Goal: Transaction & Acquisition: Book appointment/travel/reservation

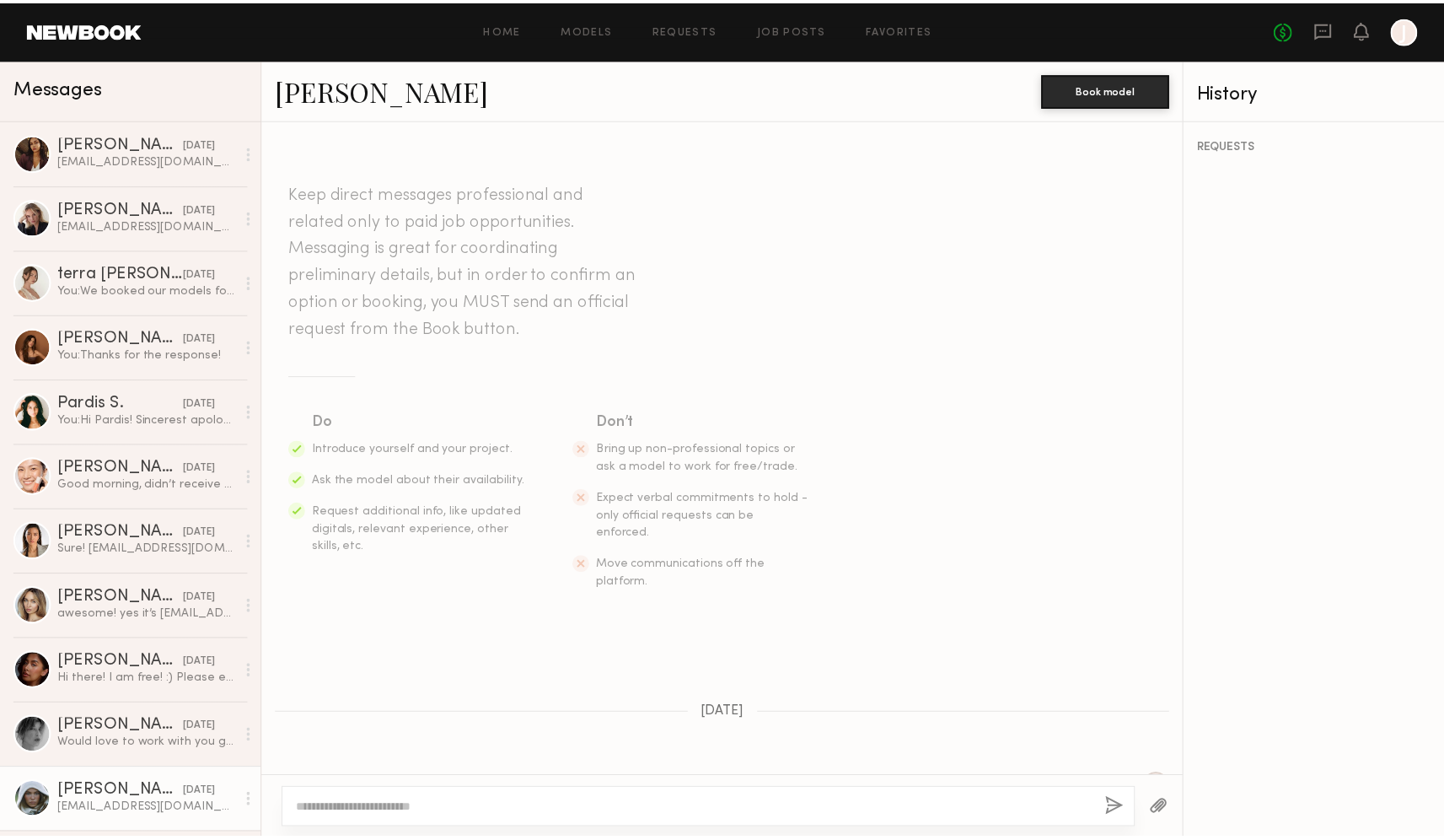
scroll to position [539, 0]
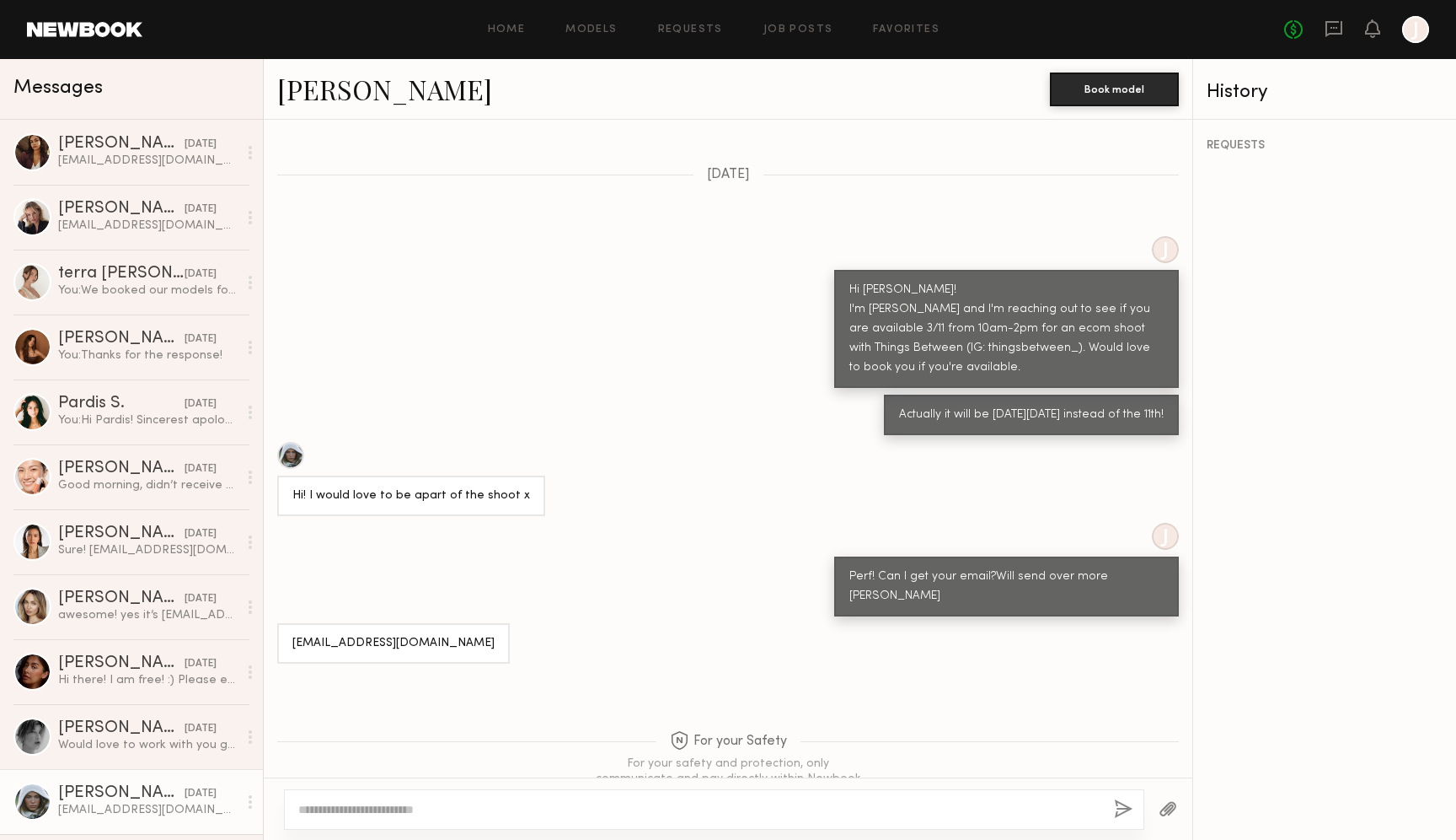
click at [586, 48] on header "Home Models Requests Job Posts Favorites Sign Out No fees up to $5,000 J" at bounding box center [728, 29] width 1456 height 59
click at [593, 38] on div "Home Models Requests Job Posts Favorites Sign Out No fees up to $5,000 J" at bounding box center [786, 29] width 1287 height 27
click at [592, 21] on div "Home Models Requests Job Posts Favorites Sign Out No fees up to $5,000 J" at bounding box center [786, 29] width 1287 height 27
click at [593, 33] on link "Models" at bounding box center [591, 29] width 52 height 11
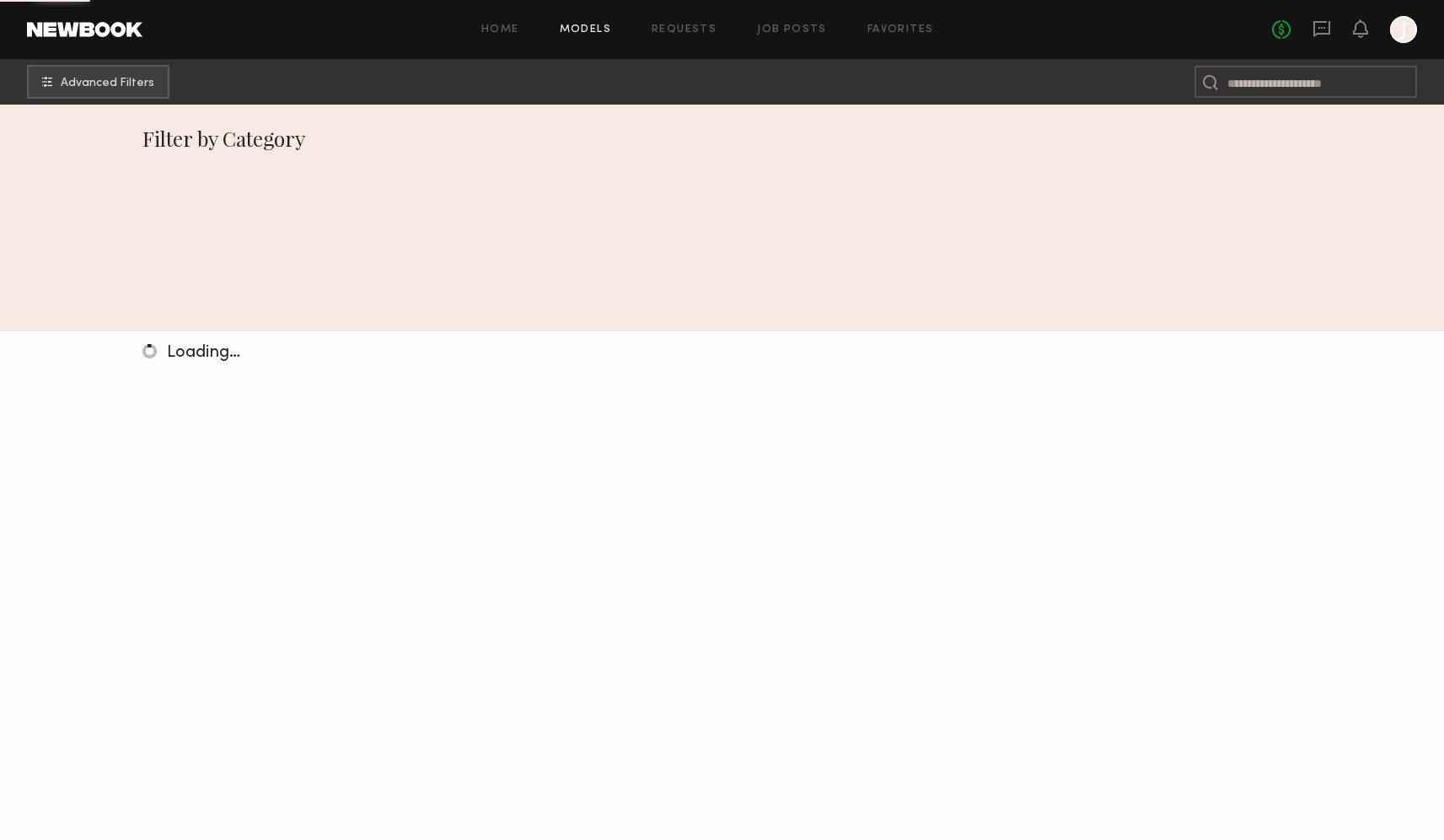
click at [594, 21] on div "Home Models Requests Job Posts Favorites Sign Out No fees up to $5,000 J" at bounding box center [780, 29] width 1275 height 27
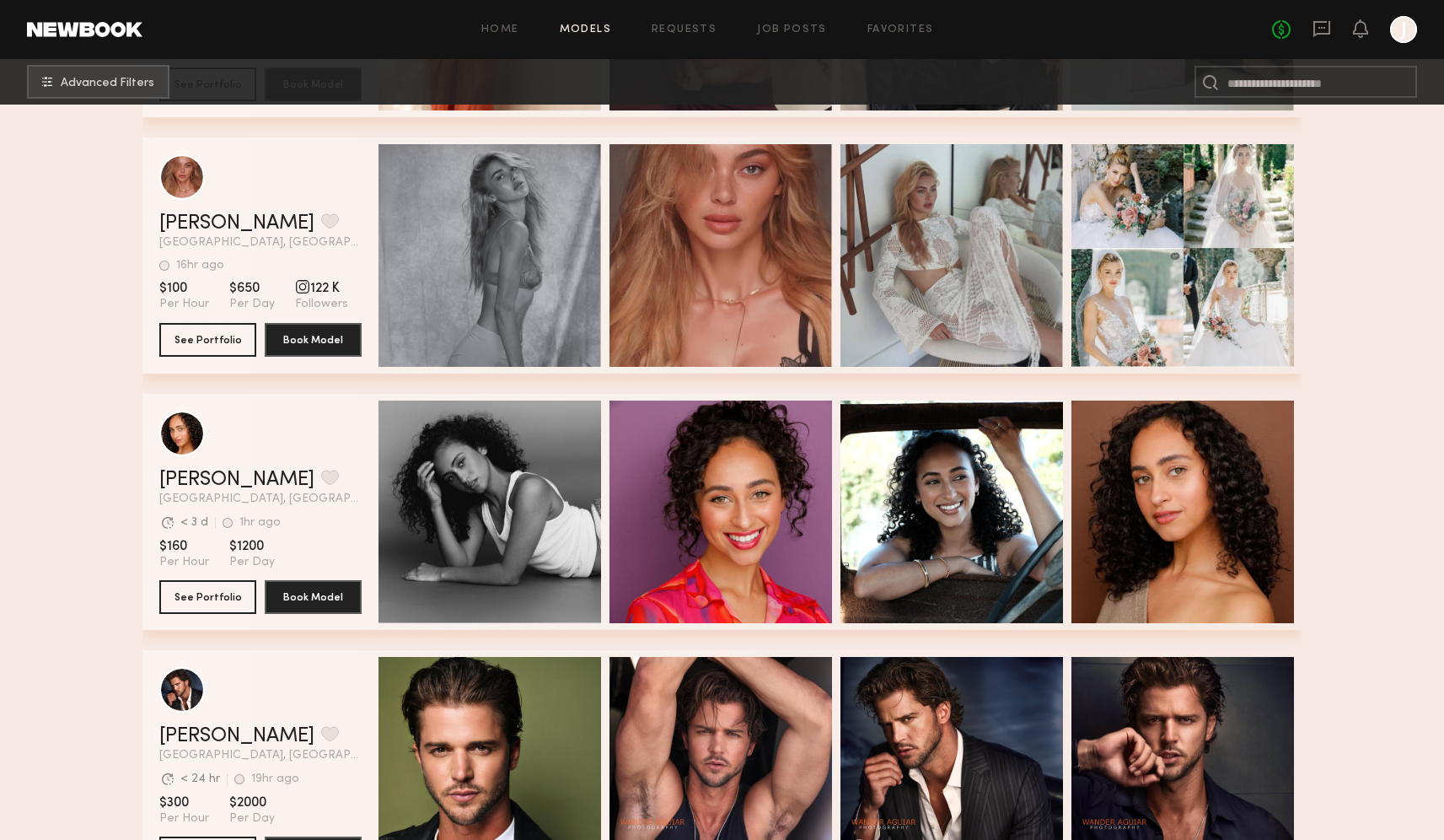
scroll to position [6395, 0]
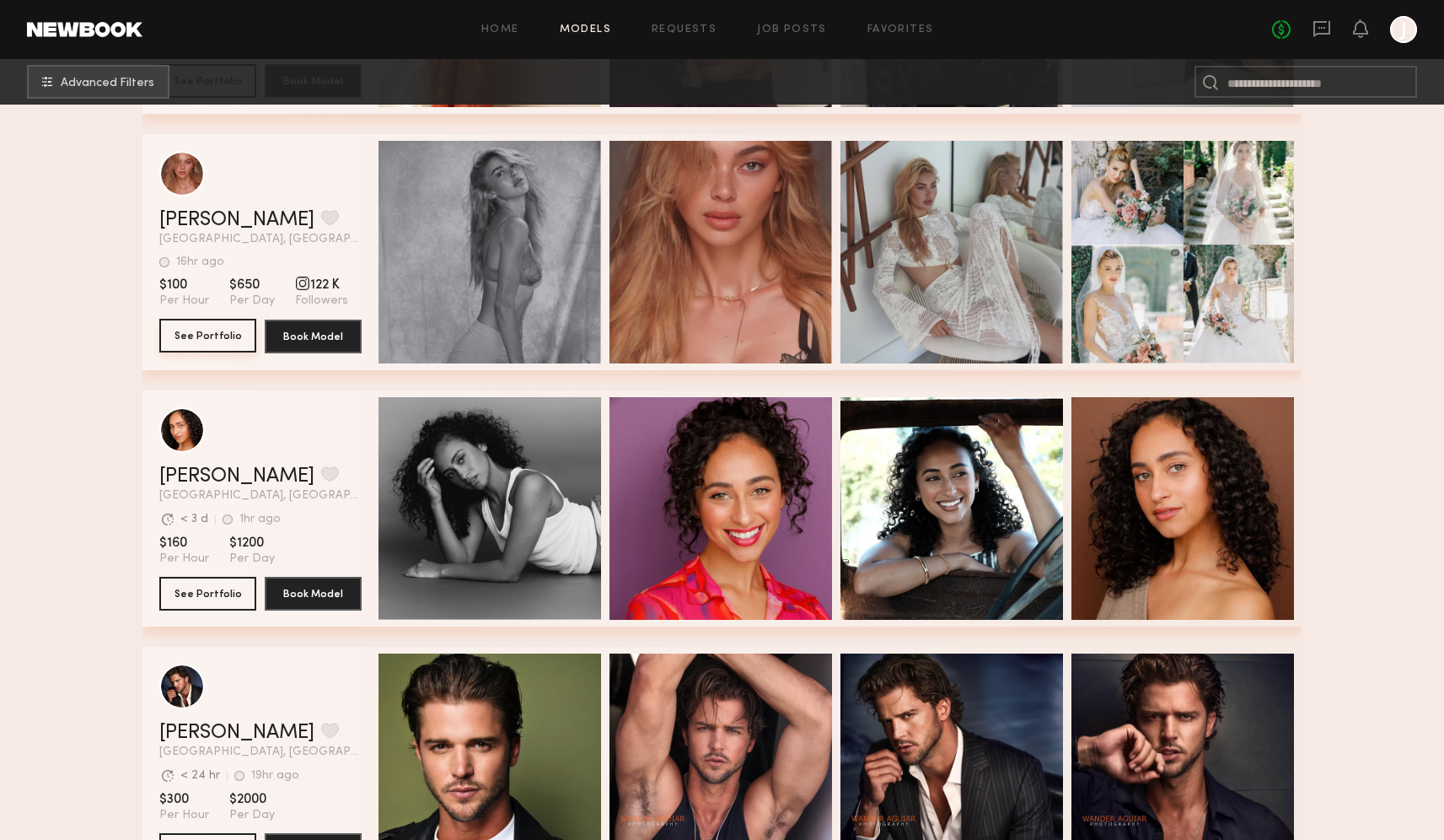
click at [215, 326] on button "See Portfolio" at bounding box center [207, 336] width 97 height 34
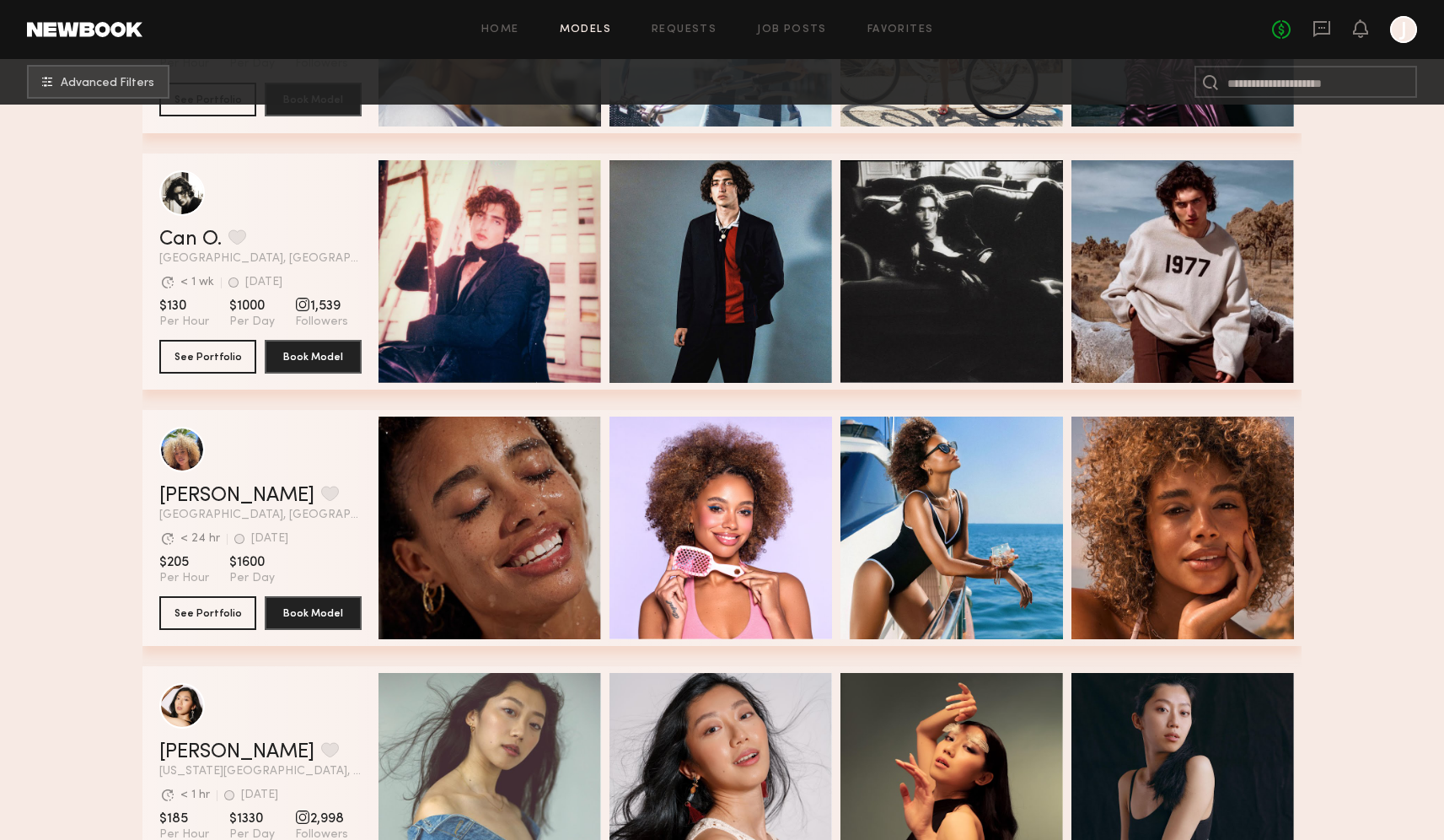
scroll to position [7659, 0]
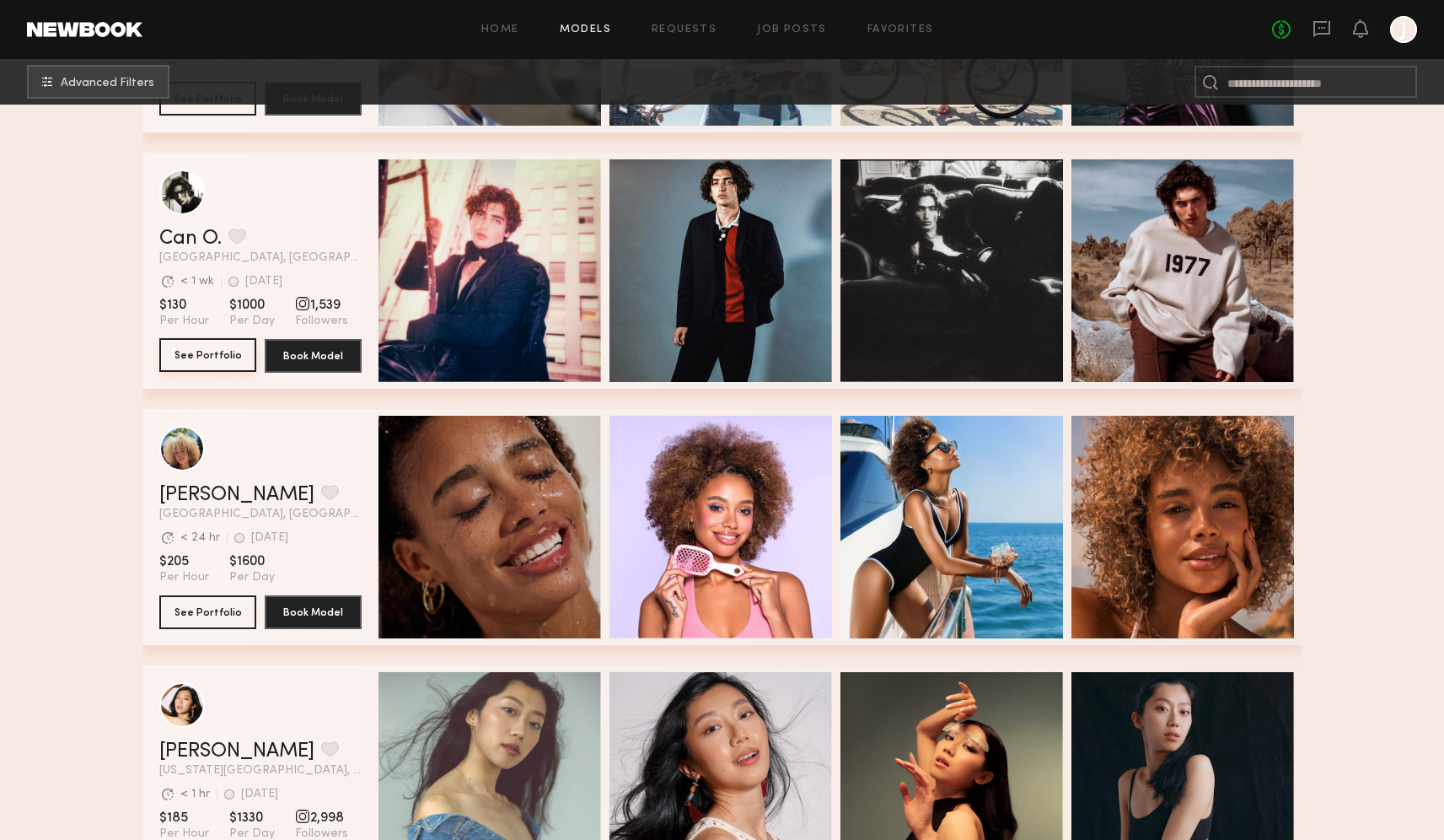
click at [208, 350] on button "See Portfolio" at bounding box center [207, 355] width 97 height 34
click at [250, 206] on div "grid" at bounding box center [260, 192] width 202 height 46
click at [195, 190] on div "grid" at bounding box center [181, 191] width 46 height 46
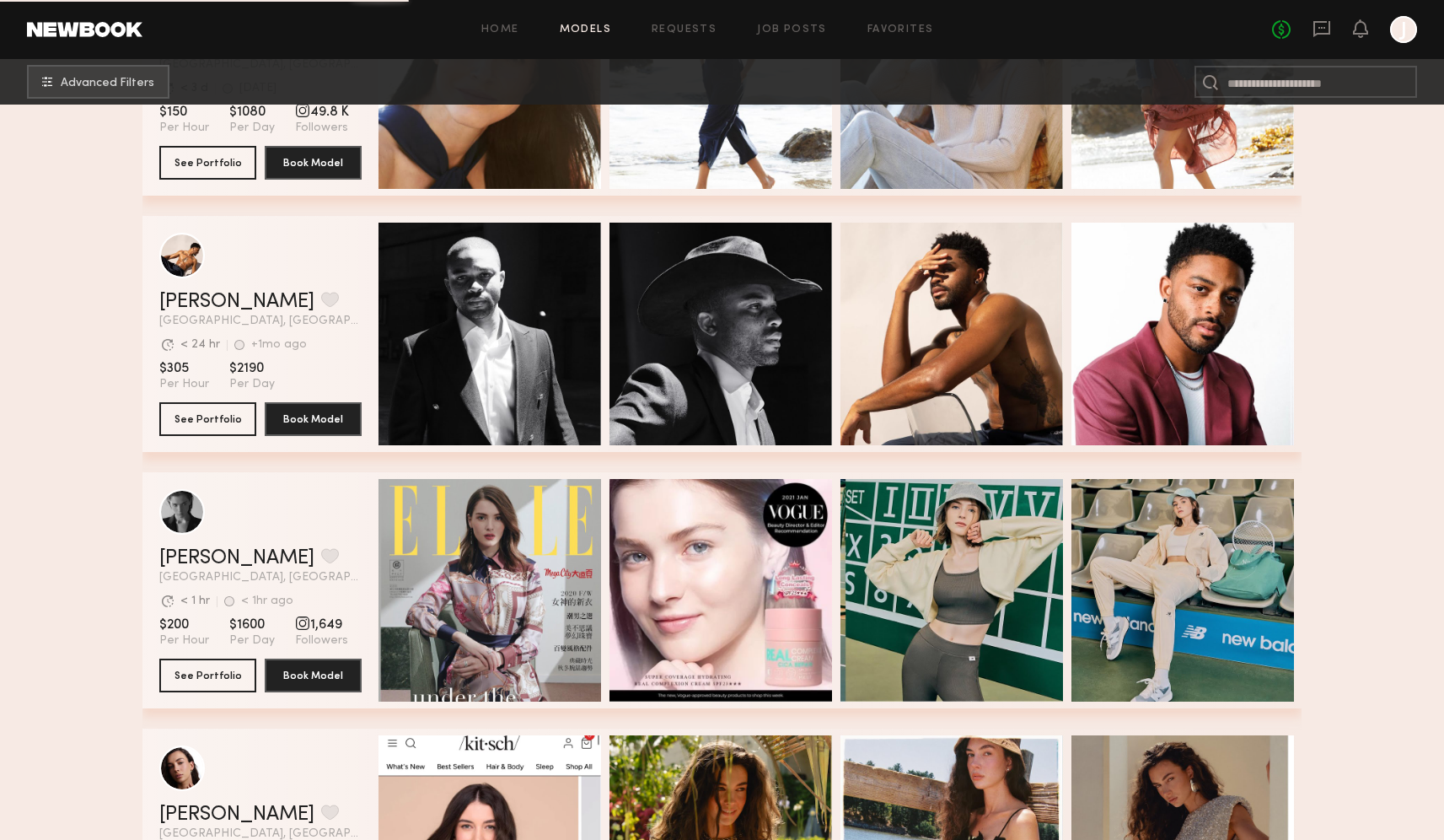
scroll to position [14959, 0]
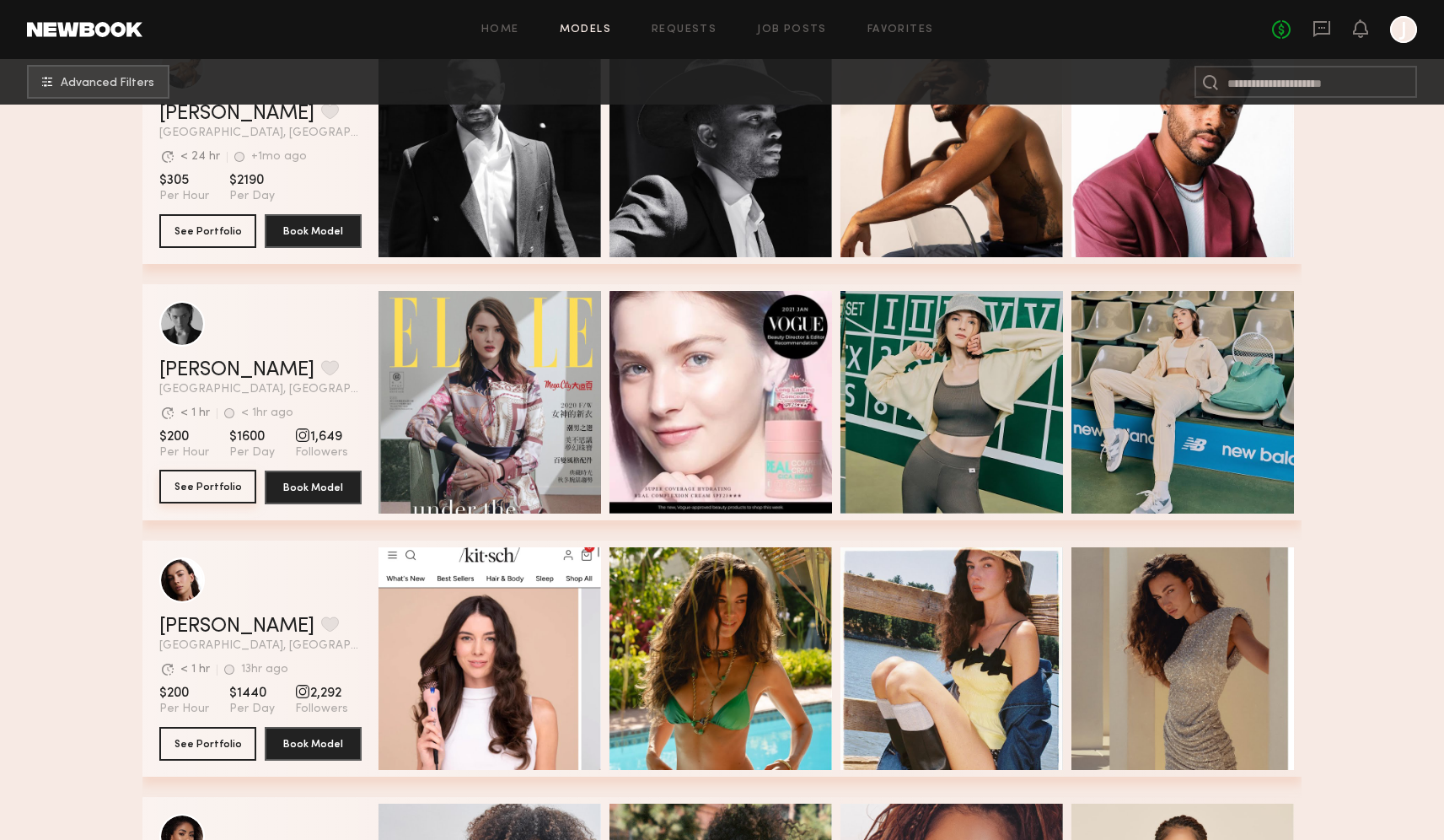
click at [209, 481] on button "See Portfolio" at bounding box center [207, 486] width 97 height 34
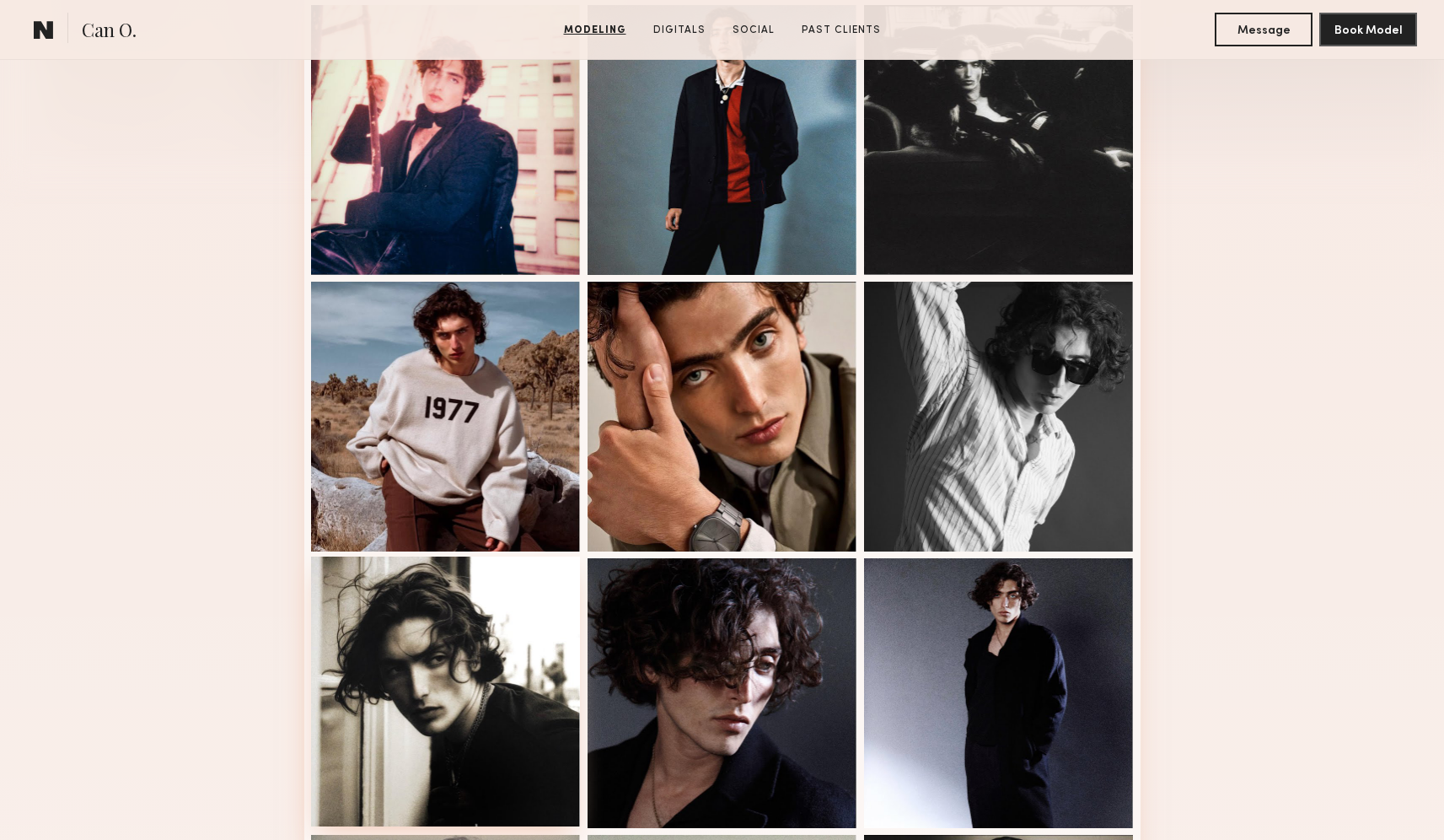
scroll to position [492, 0]
